Goal: Navigation & Orientation: Find specific page/section

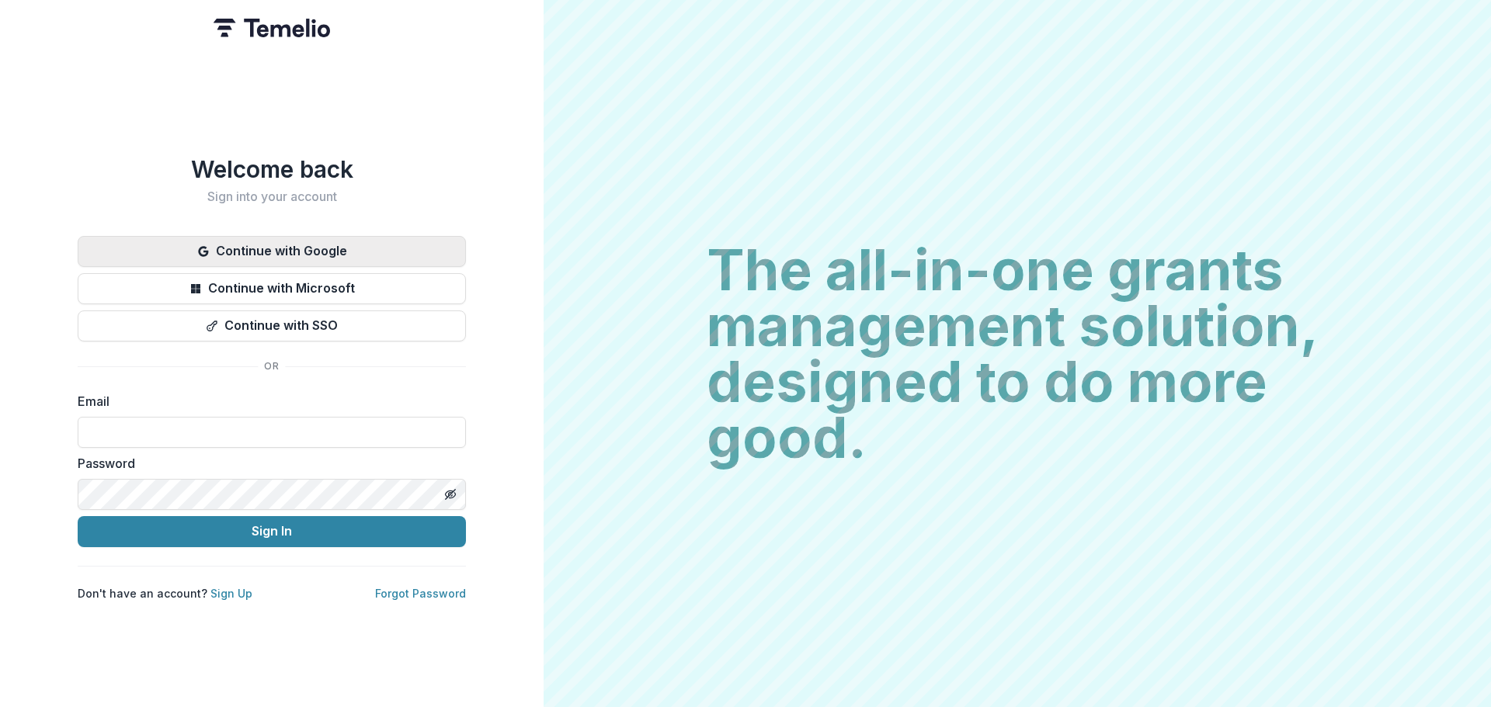
click at [297, 237] on button "Continue with Google" at bounding box center [272, 251] width 388 height 31
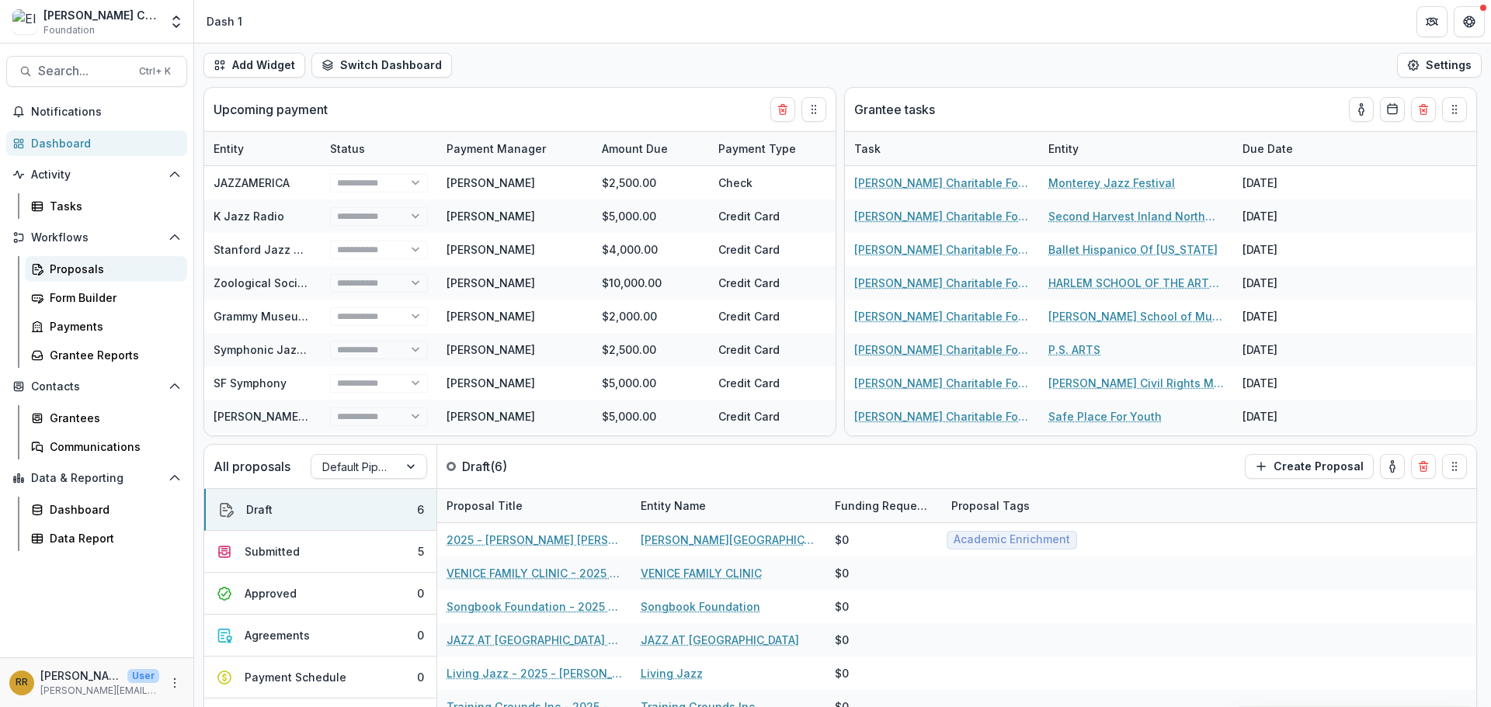
click at [95, 269] on div "Proposals" at bounding box center [112, 269] width 125 height 16
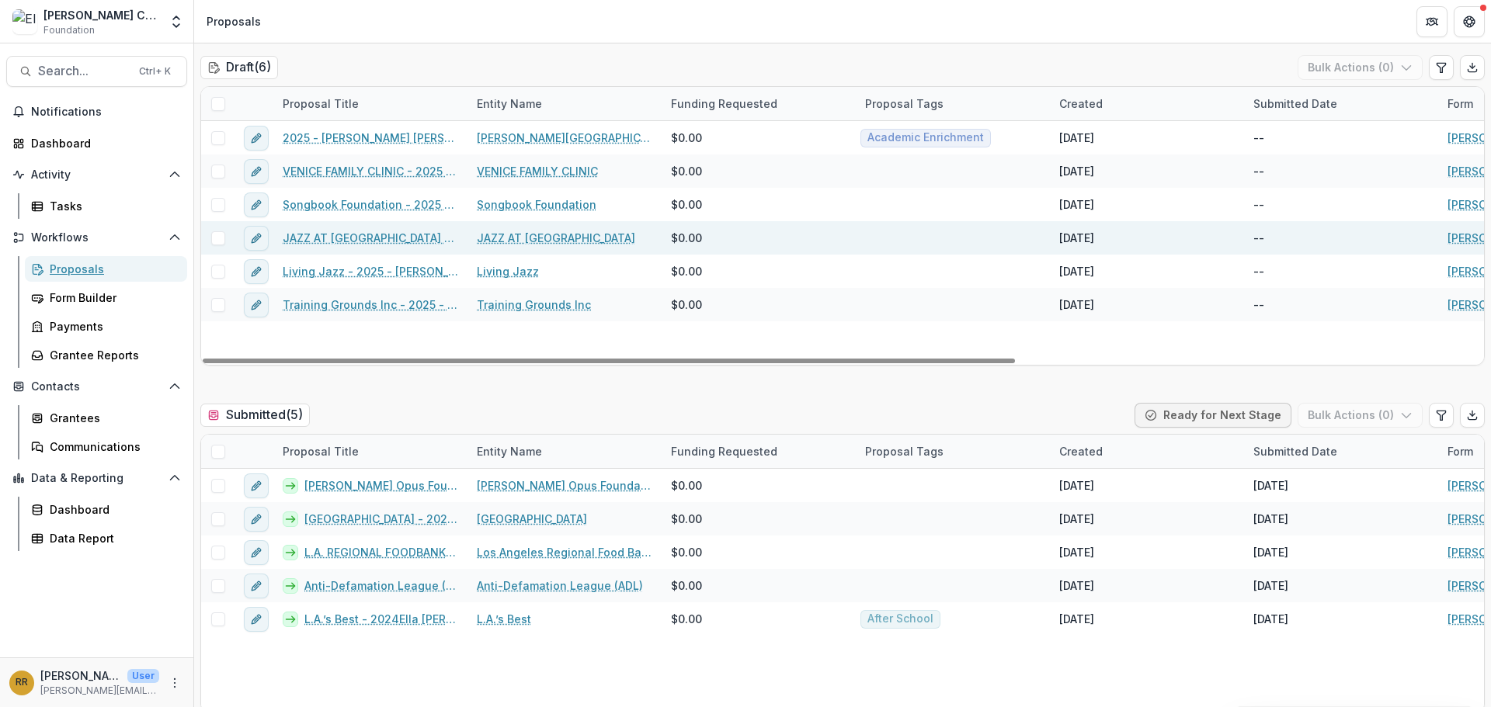
scroll to position [78, 0]
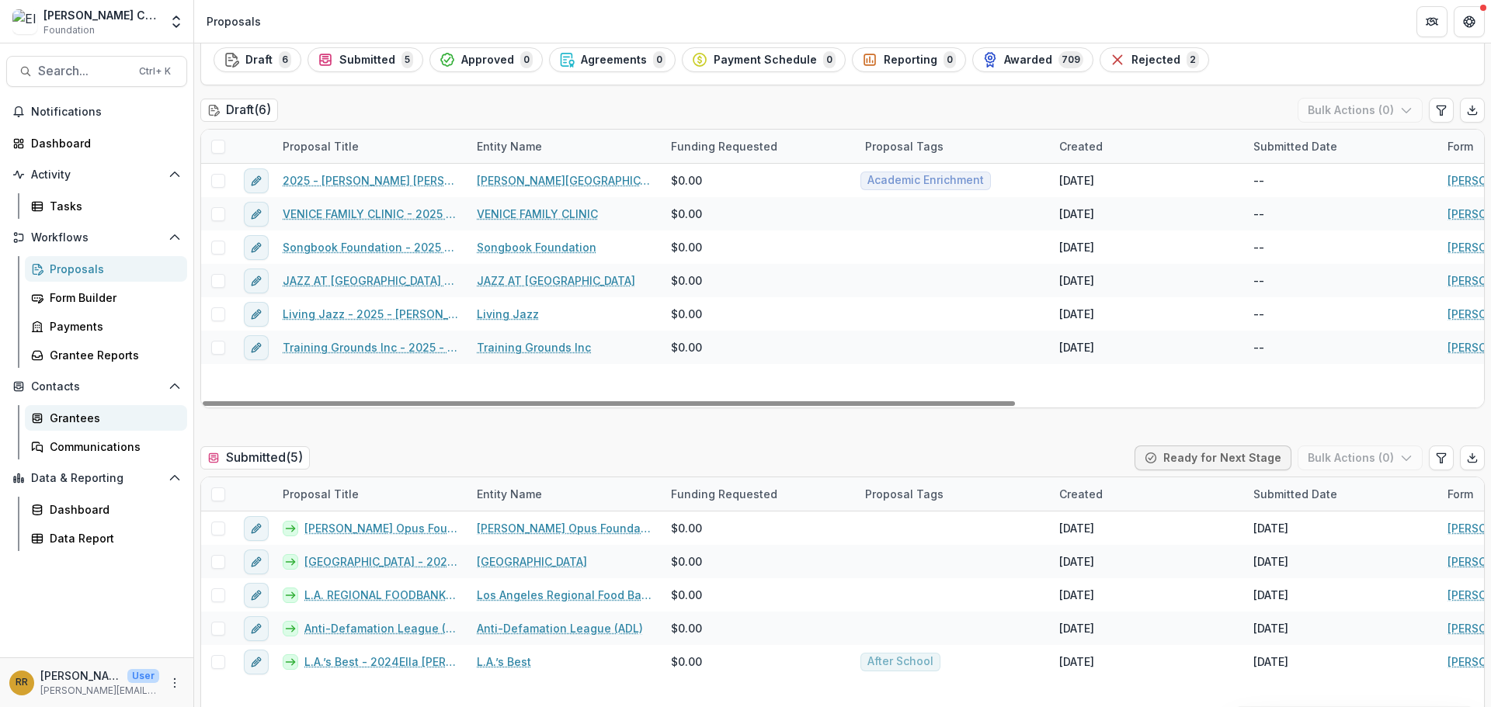
click at [109, 414] on div "Grantees" at bounding box center [112, 418] width 125 height 16
